Goal: Information Seeking & Learning: Understand process/instructions

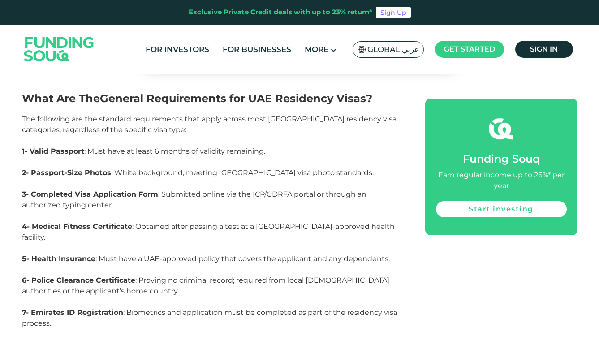
scroll to position [813, 0]
drag, startPoint x: 65, startPoint y: 192, endPoint x: 109, endPoint y: 192, distance: 43.9
click at [109, 192] on strong "3- Completed Visa Application Form" at bounding box center [90, 193] width 136 height 9
drag, startPoint x: 132, startPoint y: 229, endPoint x: 189, endPoint y: 229, distance: 56.9
click at [189, 229] on span "4- Medical Fitness Certificate : Obtained after passing a test at a UAE-approve…" at bounding box center [208, 231] width 372 height 19
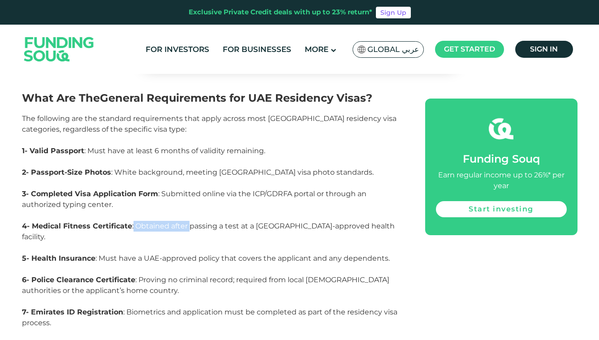
click at [263, 225] on span "4- Medical Fitness Certificate : Obtained after passing a test at a UAE-approve…" at bounding box center [208, 231] width 372 height 19
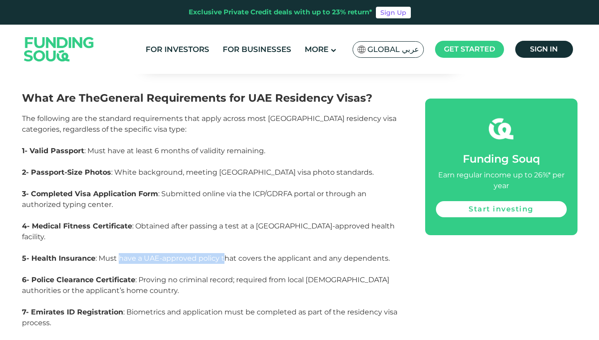
drag, startPoint x: 119, startPoint y: 249, endPoint x: 225, endPoint y: 249, distance: 106.1
click at [225, 254] on span "5- Health Insurance : Must have a UAE-approved policy that covers the applicant…" at bounding box center [206, 258] width 368 height 9
click at [199, 275] on span "6- Police Clearance Certificate : Proving no criminal record; required from loc…" at bounding box center [205, 284] width 367 height 19
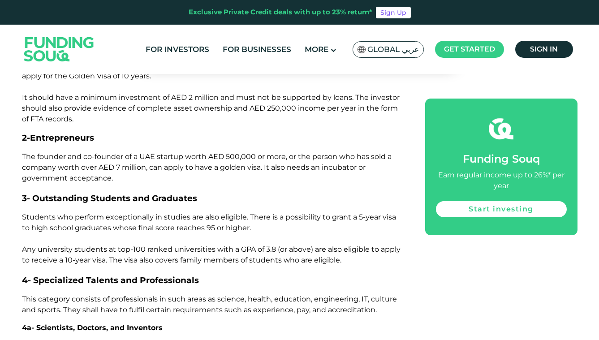
scroll to position [1373, 0]
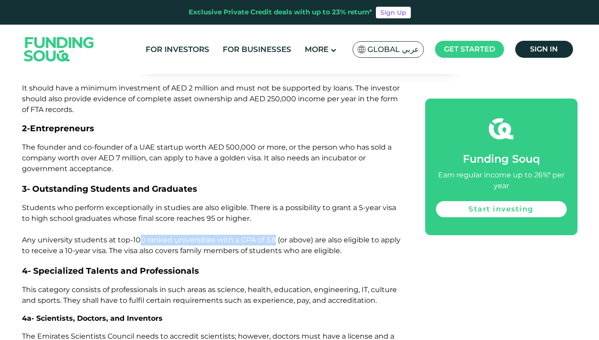
drag, startPoint x: 140, startPoint y: 205, endPoint x: 280, endPoint y: 205, distance: 140.1
click at [280, 205] on span "Students who perform exceptionally in studies are also eligible. There is a pos…" at bounding box center [211, 228] width 378 height 51
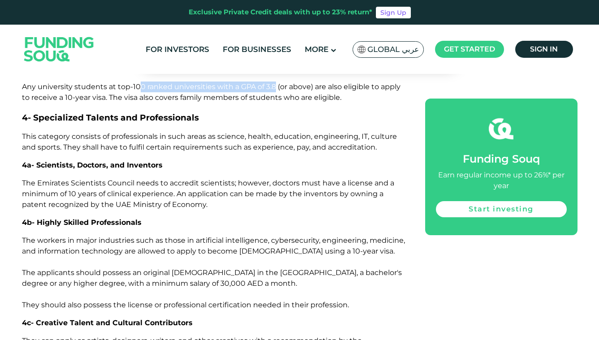
scroll to position [1530, 0]
